Goal: Task Accomplishment & Management: Complete application form

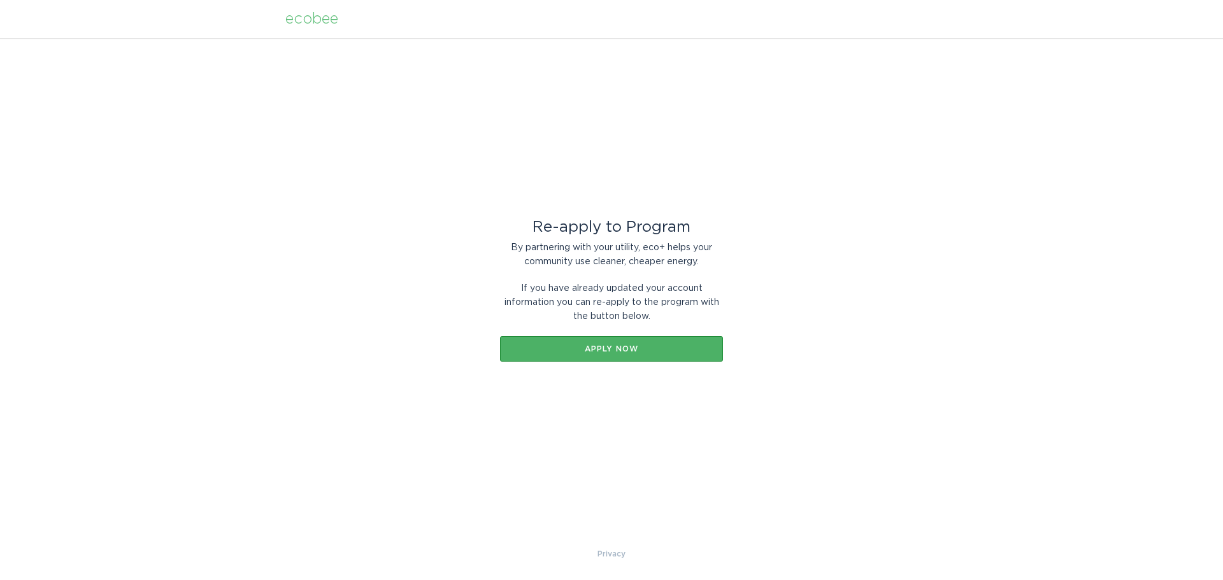
click at [622, 348] on div "Apply now" at bounding box center [611, 349] width 210 height 8
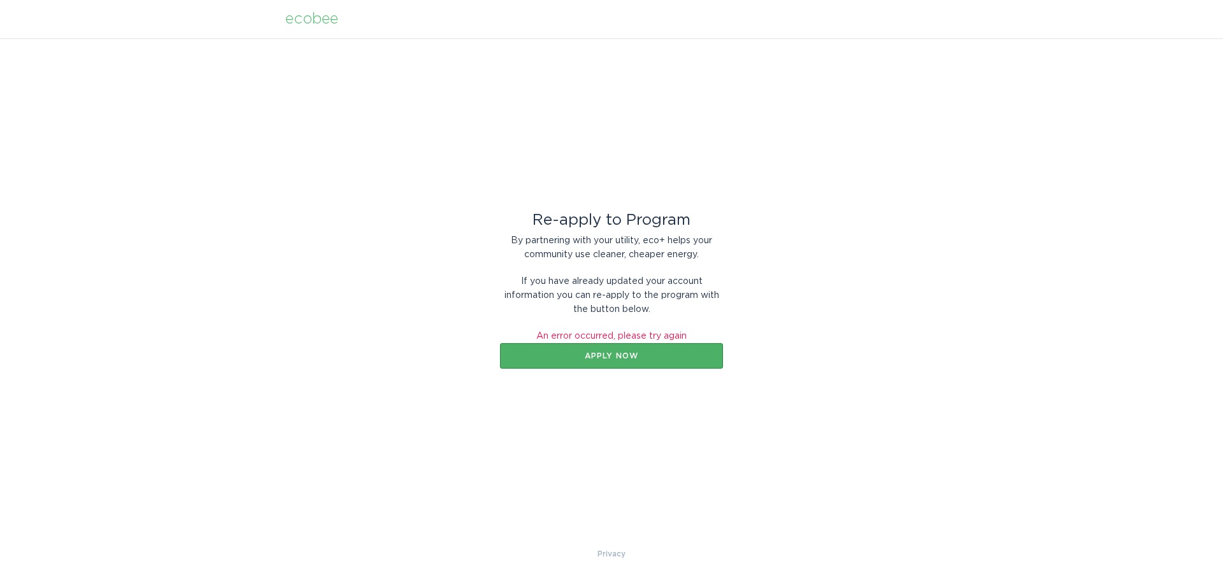
click at [627, 355] on div "Apply now" at bounding box center [611, 356] width 210 height 8
click at [714, 186] on div "Re-apply to Program By partnering with your utility, eco+ helps your community …" at bounding box center [611, 293] width 223 height 254
